Goal: Navigation & Orientation: Find specific page/section

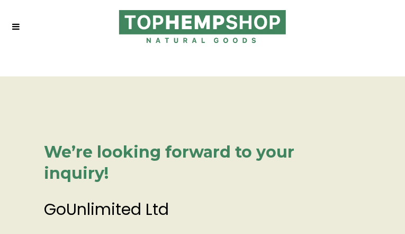
type input "*********"
type input "**********"
